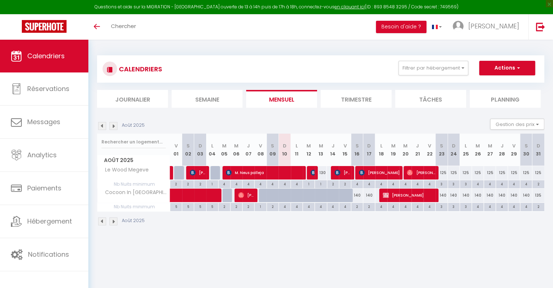
click at [115, 127] on img at bounding box center [113, 126] width 8 height 8
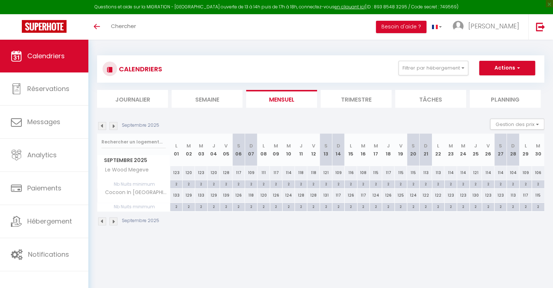
click at [115, 127] on img at bounding box center [113, 126] width 8 height 8
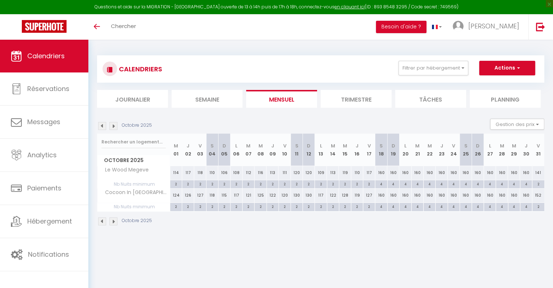
click at [115, 127] on img at bounding box center [113, 126] width 8 height 8
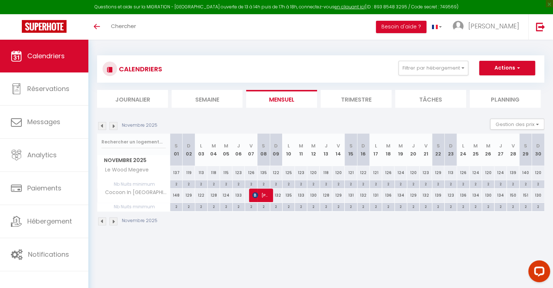
click at [115, 127] on img at bounding box center [113, 126] width 8 height 8
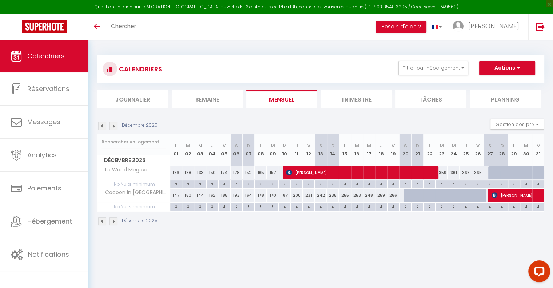
click at [115, 127] on img at bounding box center [113, 126] width 8 height 8
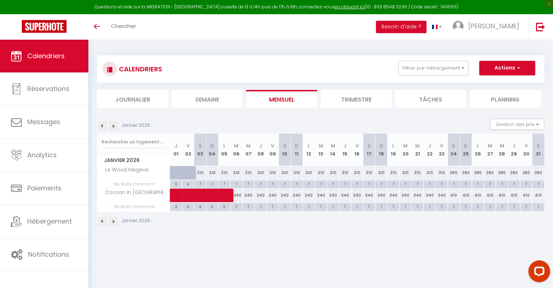
click at [115, 127] on img at bounding box center [113, 126] width 8 height 8
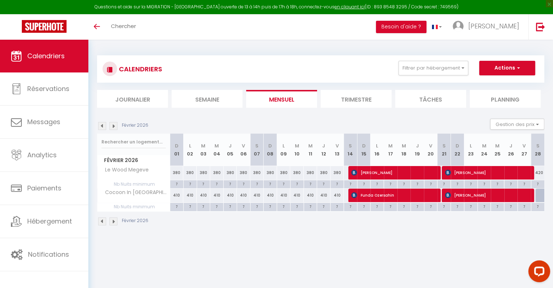
click at [115, 127] on img at bounding box center [113, 126] width 8 height 8
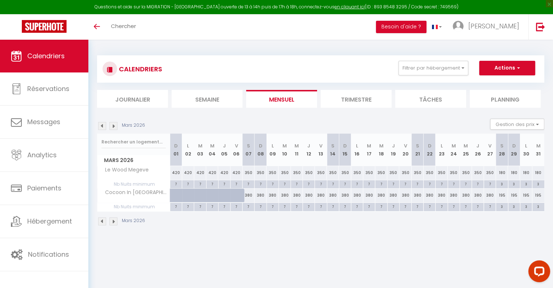
click at [102, 125] on img at bounding box center [102, 126] width 8 height 8
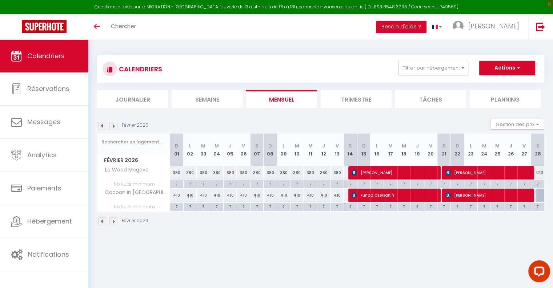
click at [113, 125] on img at bounding box center [113, 126] width 8 height 8
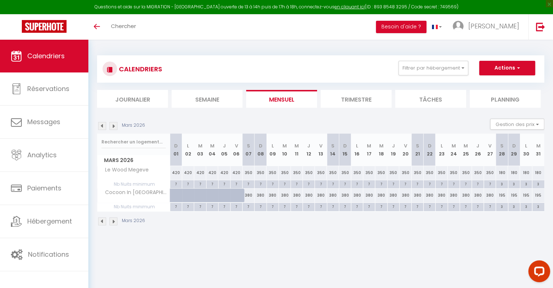
click at [103, 126] on img at bounding box center [102, 126] width 8 height 8
